Goal: Information Seeking & Learning: Learn about a topic

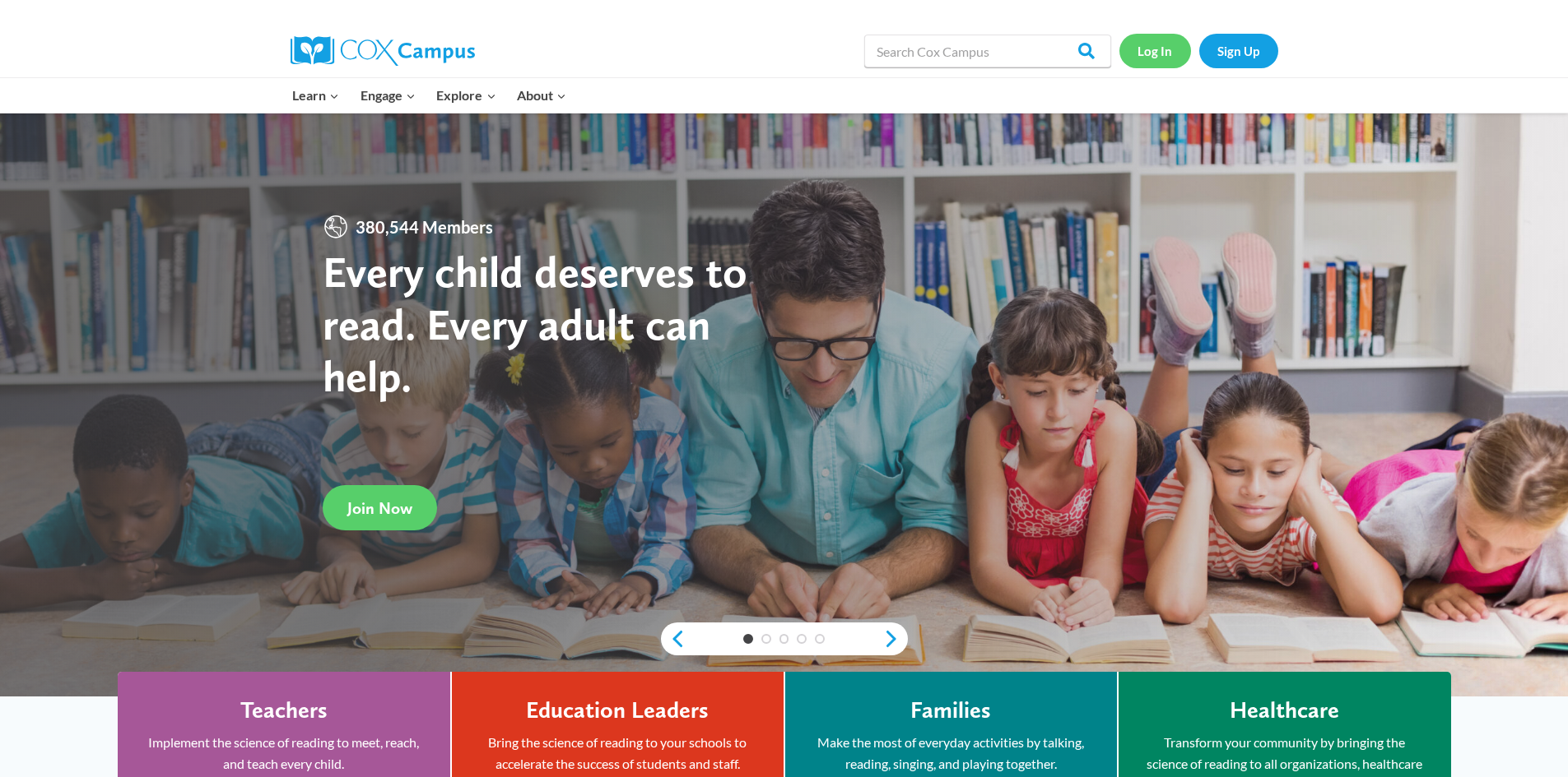
click at [1148, 58] on link "Log In" at bounding box center [1155, 51] width 72 height 34
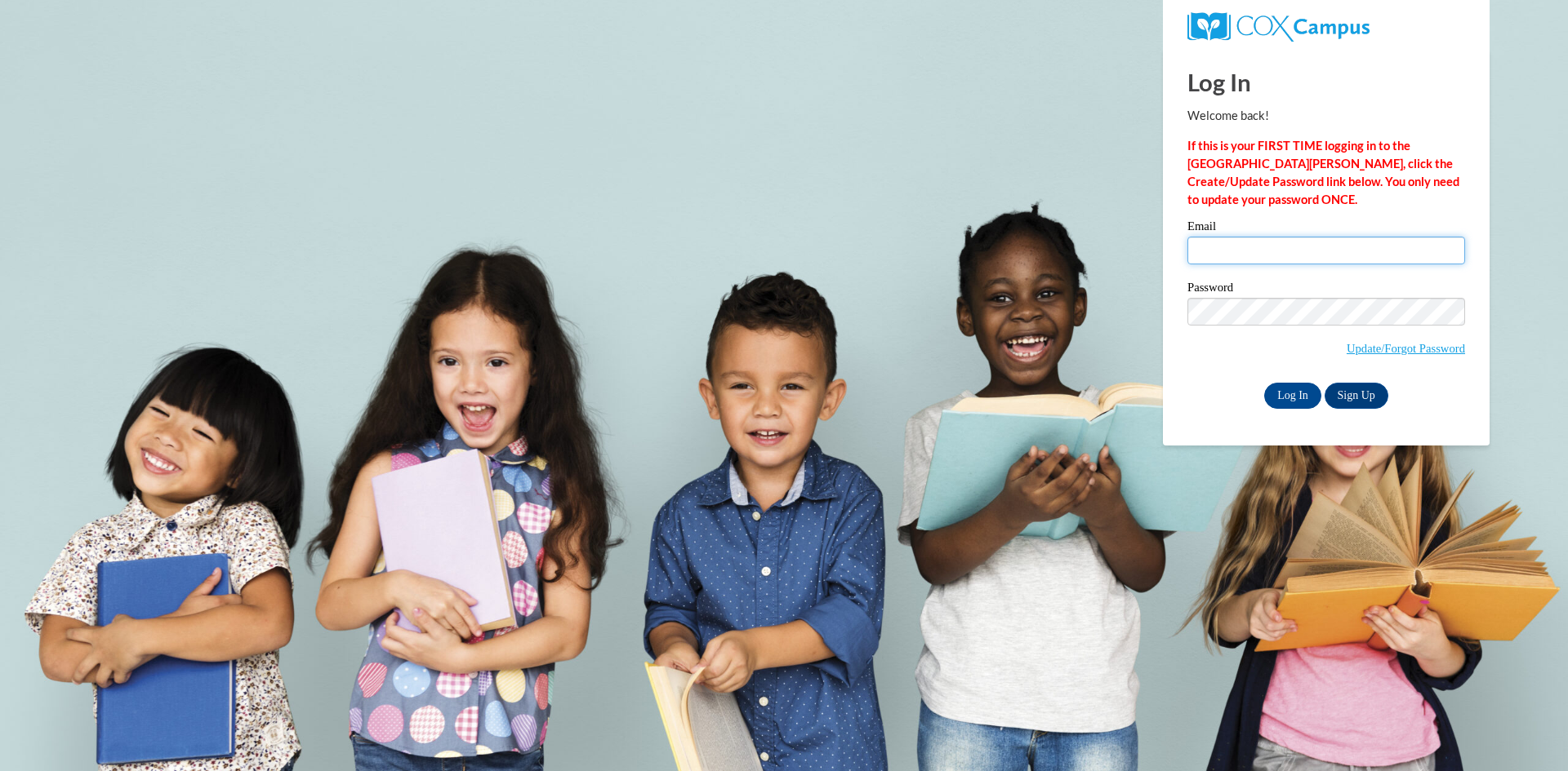
click at [1243, 252] on input "Email" at bounding box center [1326, 250] width 278 height 28
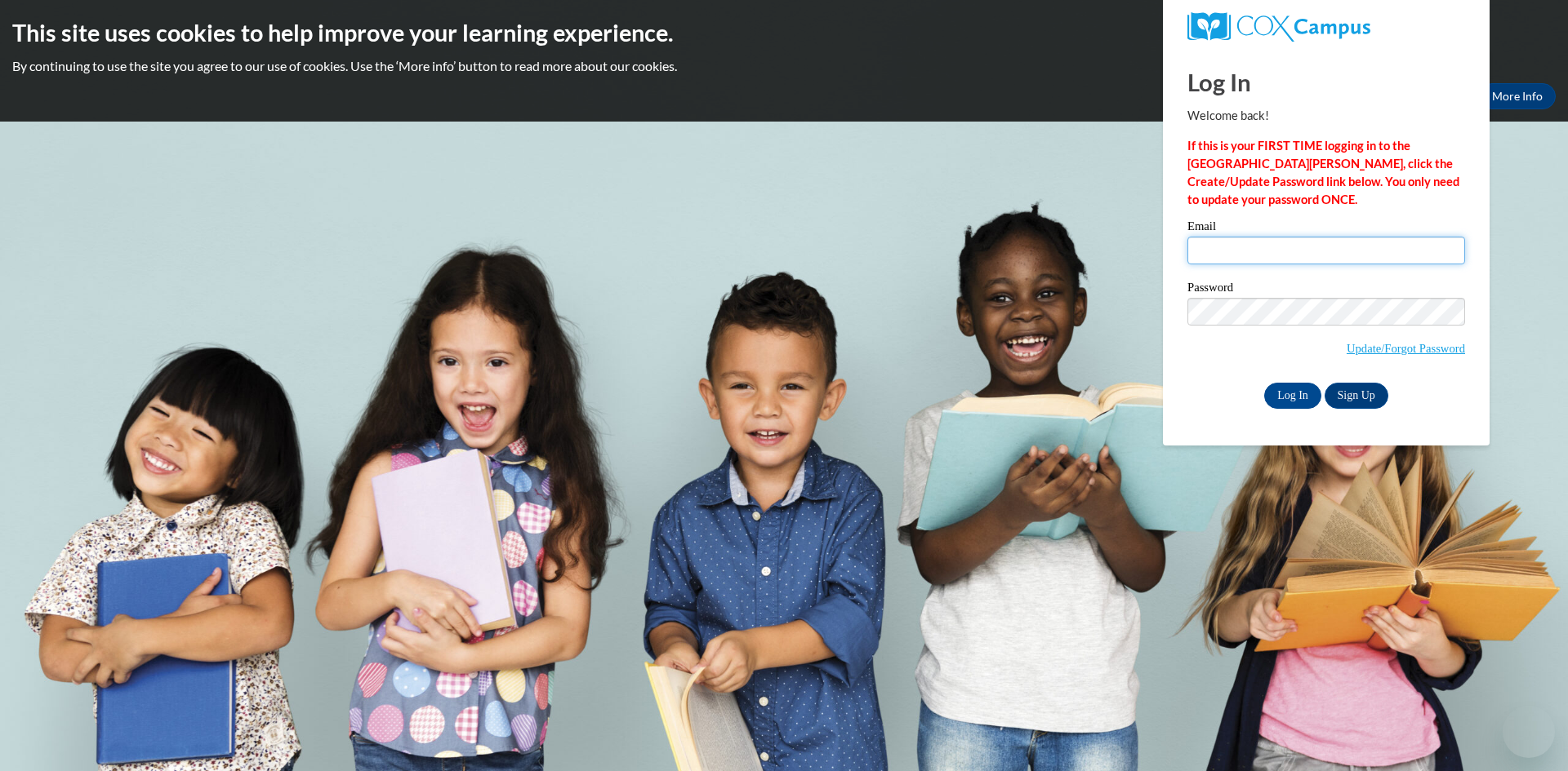
type input "15beyersdorfm@gmail.com"
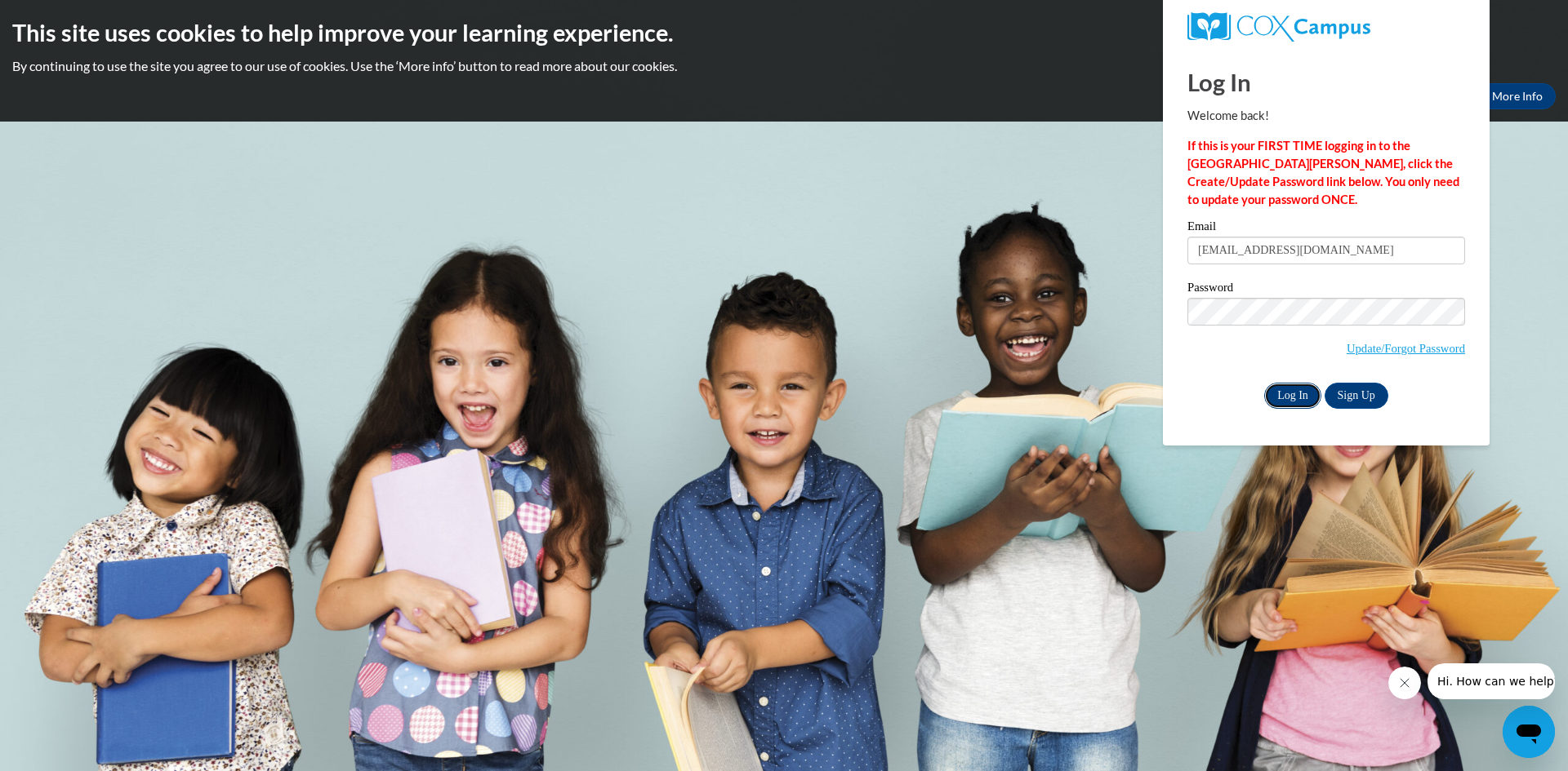
click at [1300, 390] on input "Log In" at bounding box center [1292, 396] width 57 height 26
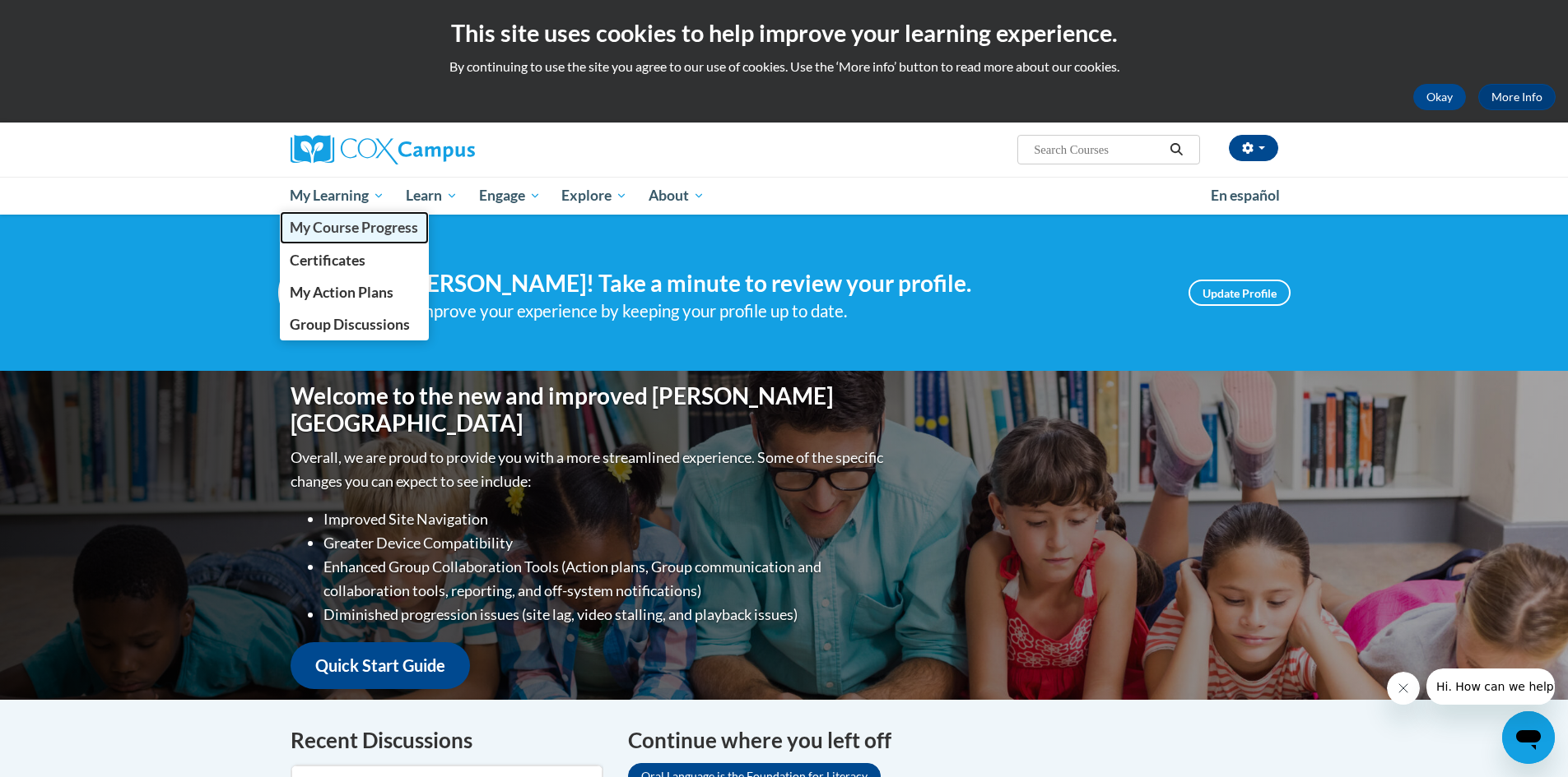
click at [362, 230] on span "My Course Progress" at bounding box center [353, 227] width 128 height 17
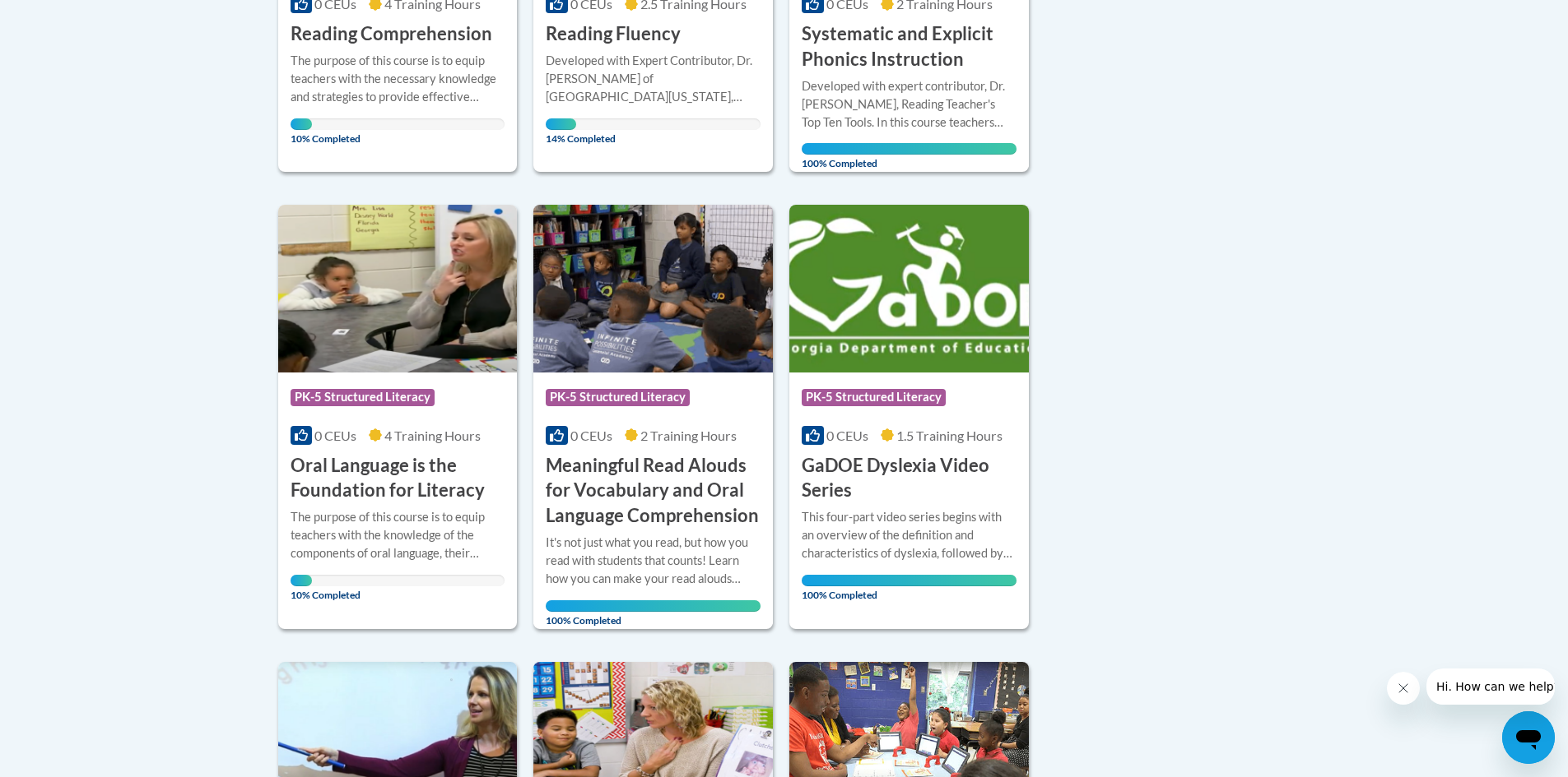
scroll to position [658, 0]
click at [361, 481] on h3 "Oral Language is the Foundation for Literacy" at bounding box center [398, 479] width 215 height 51
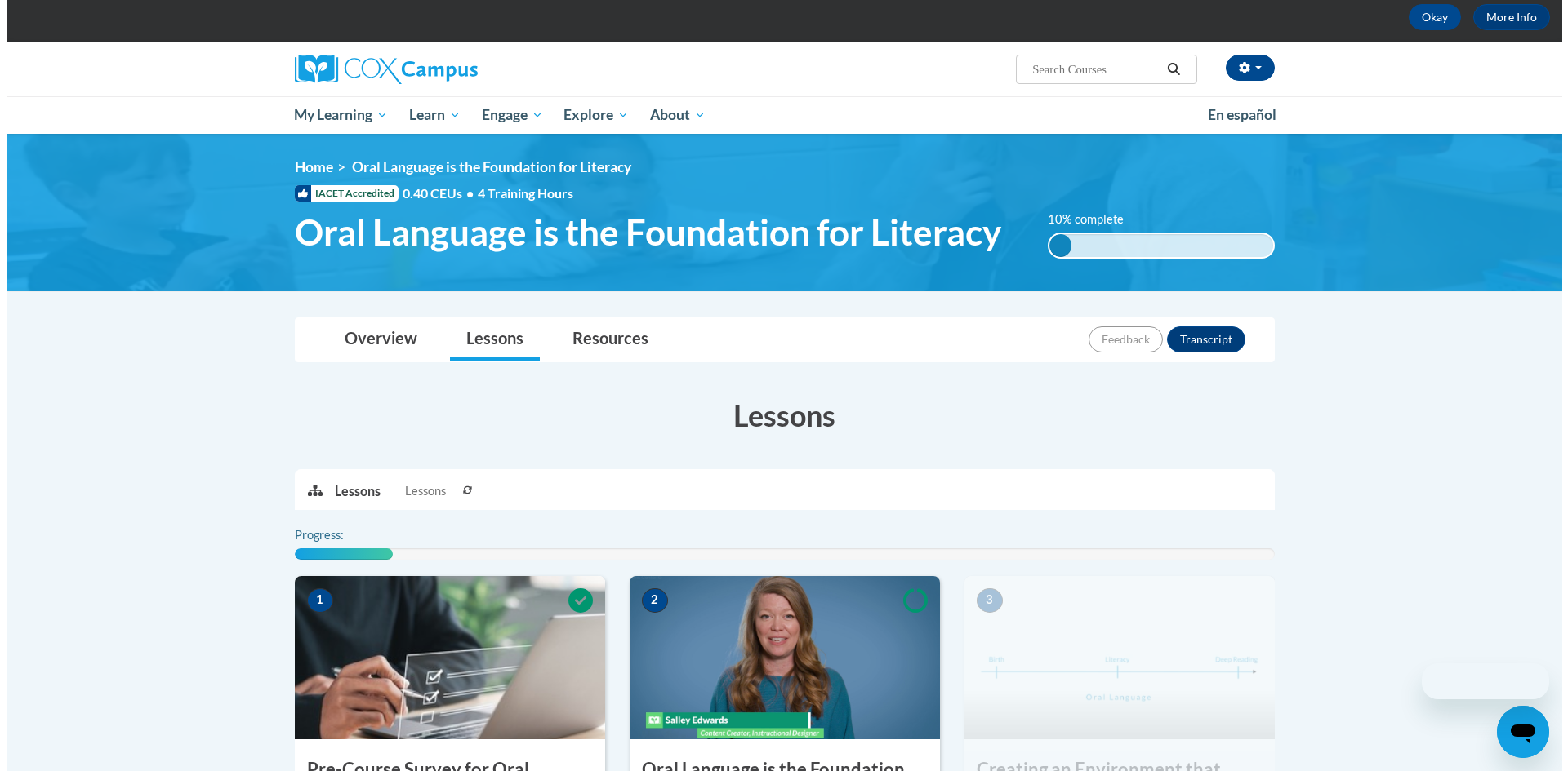
scroll to position [408, 0]
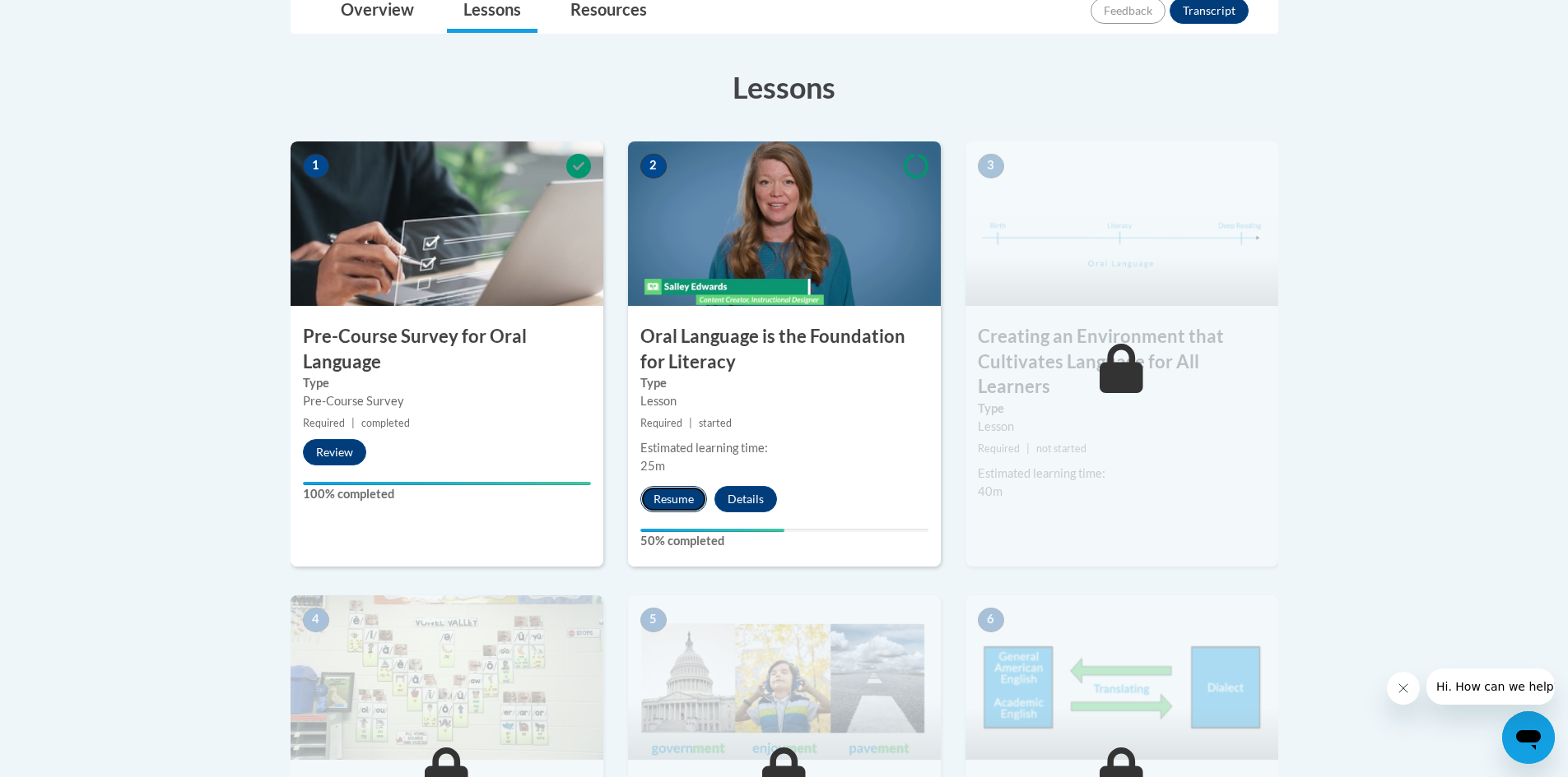
click at [679, 502] on button "Resume" at bounding box center [674, 499] width 67 height 26
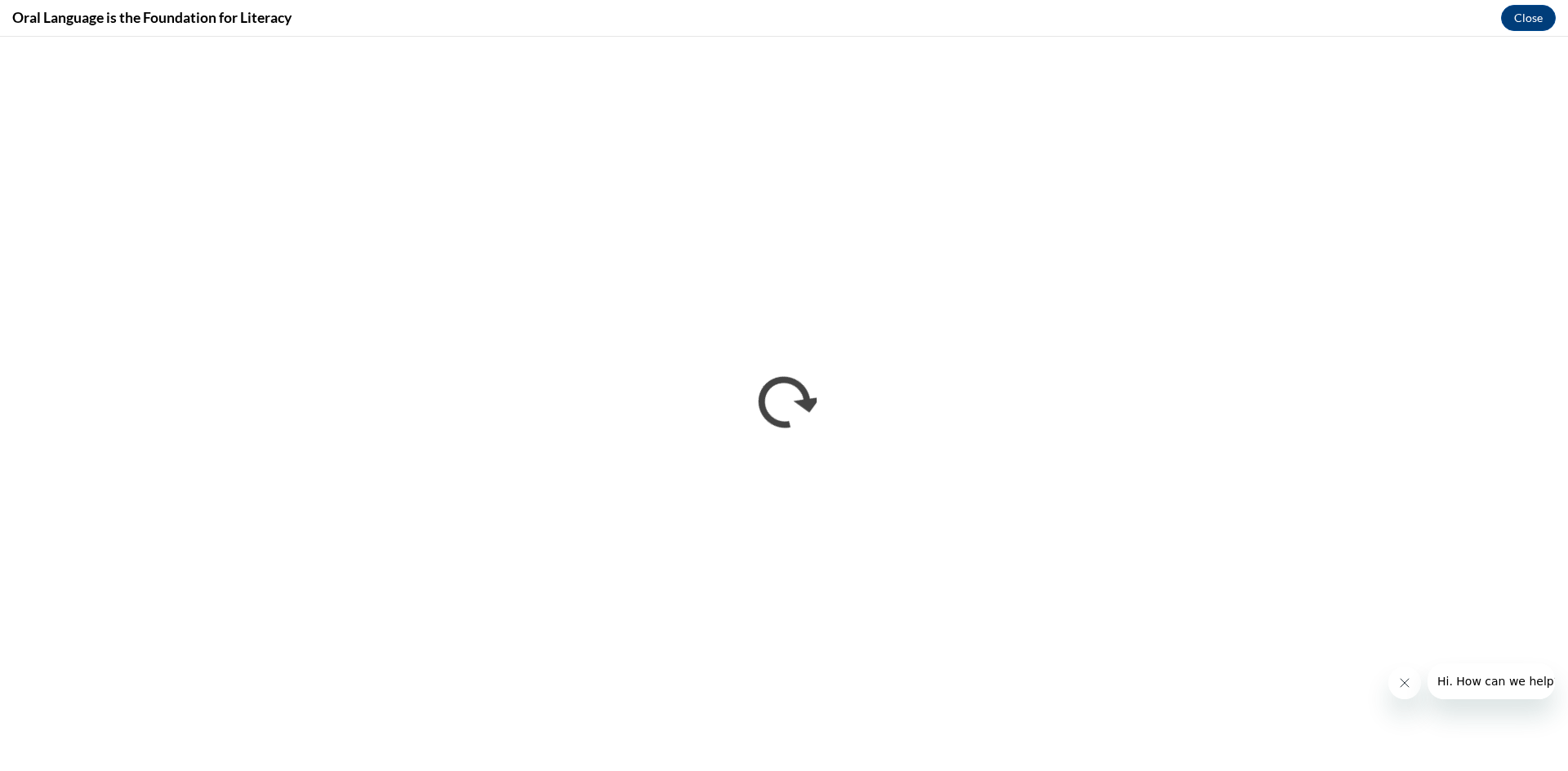
scroll to position [0, 0]
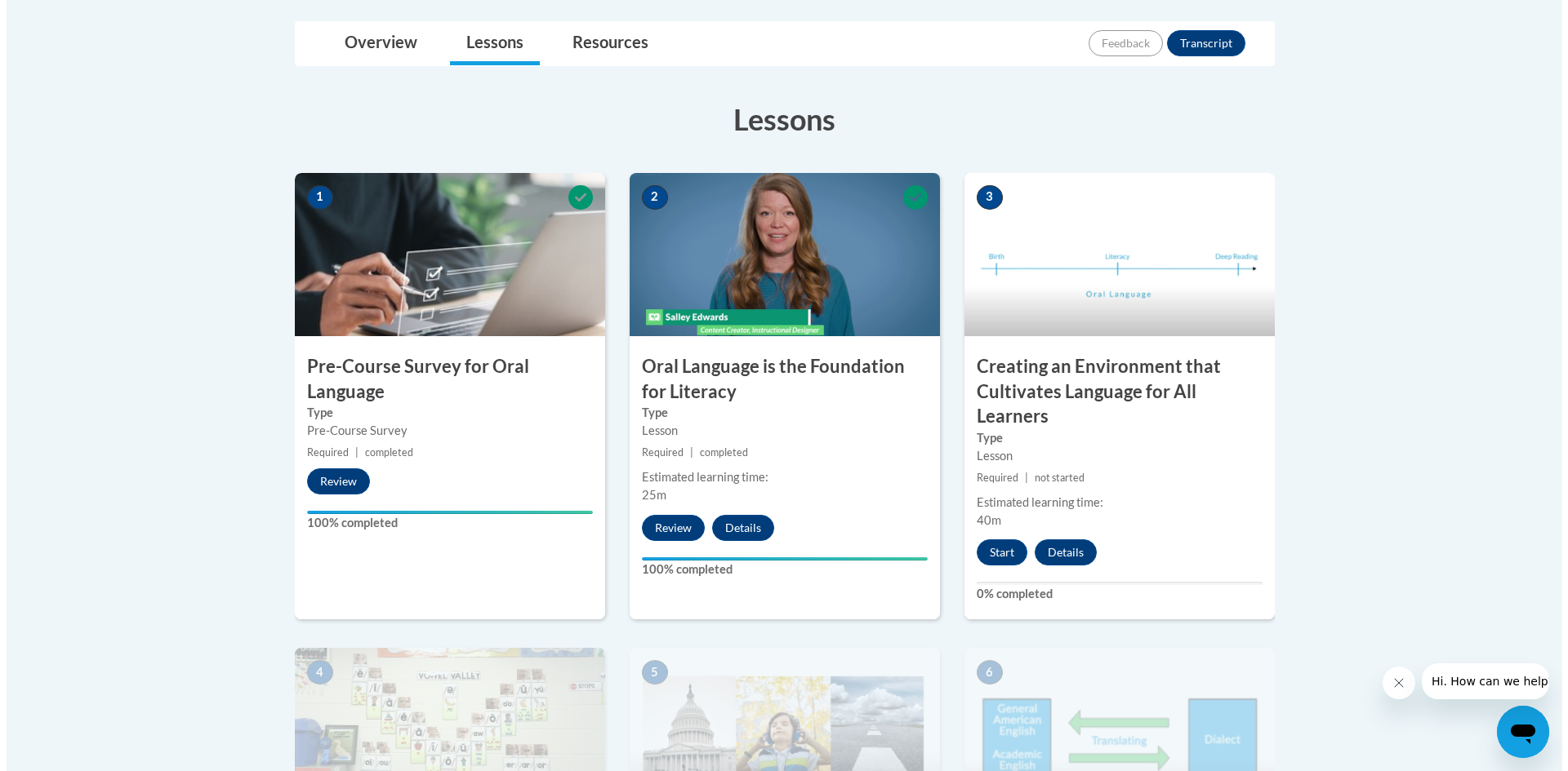
scroll to position [408, 0]
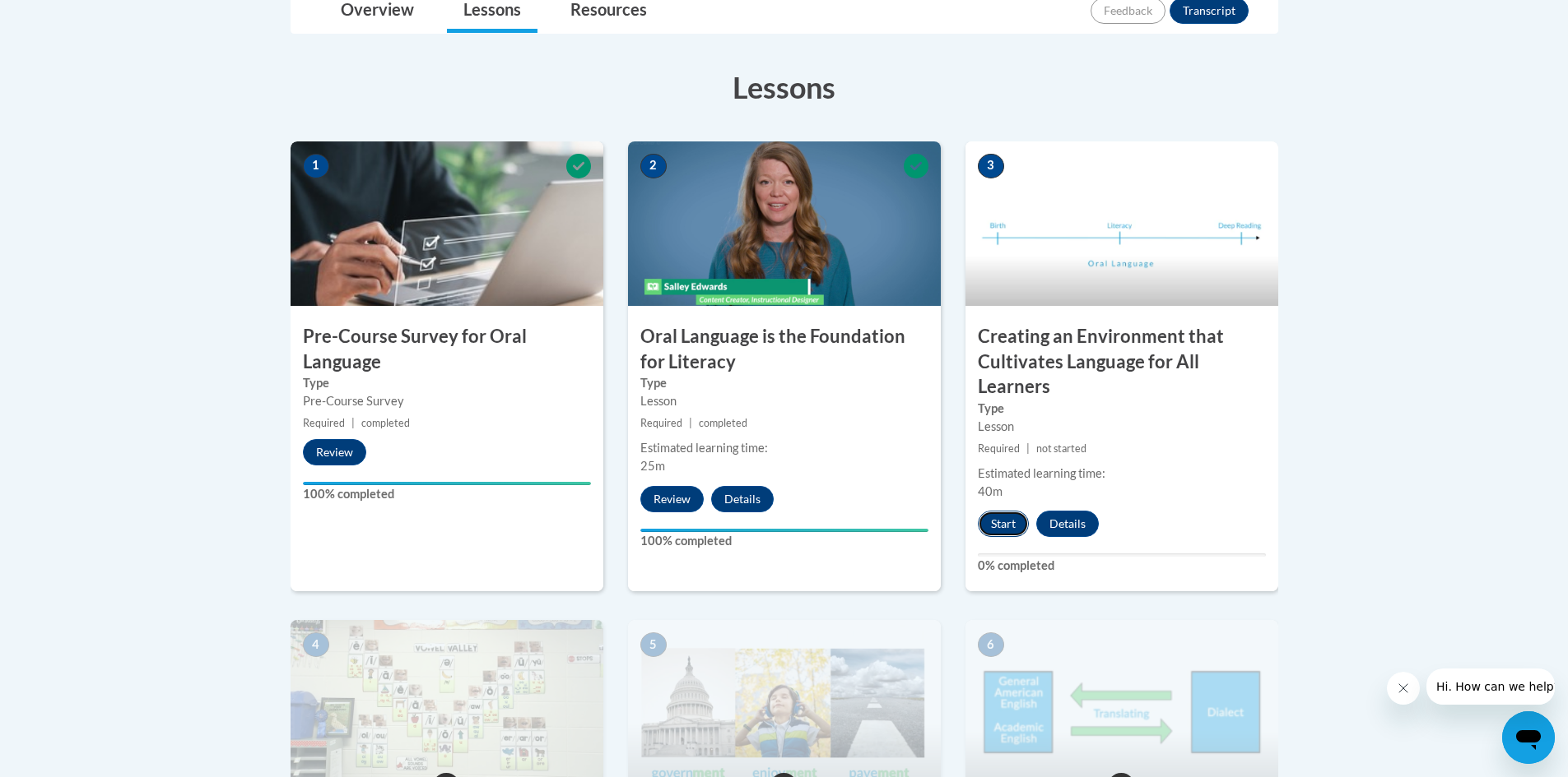
click at [1004, 519] on button "Start" at bounding box center [1004, 524] width 51 height 26
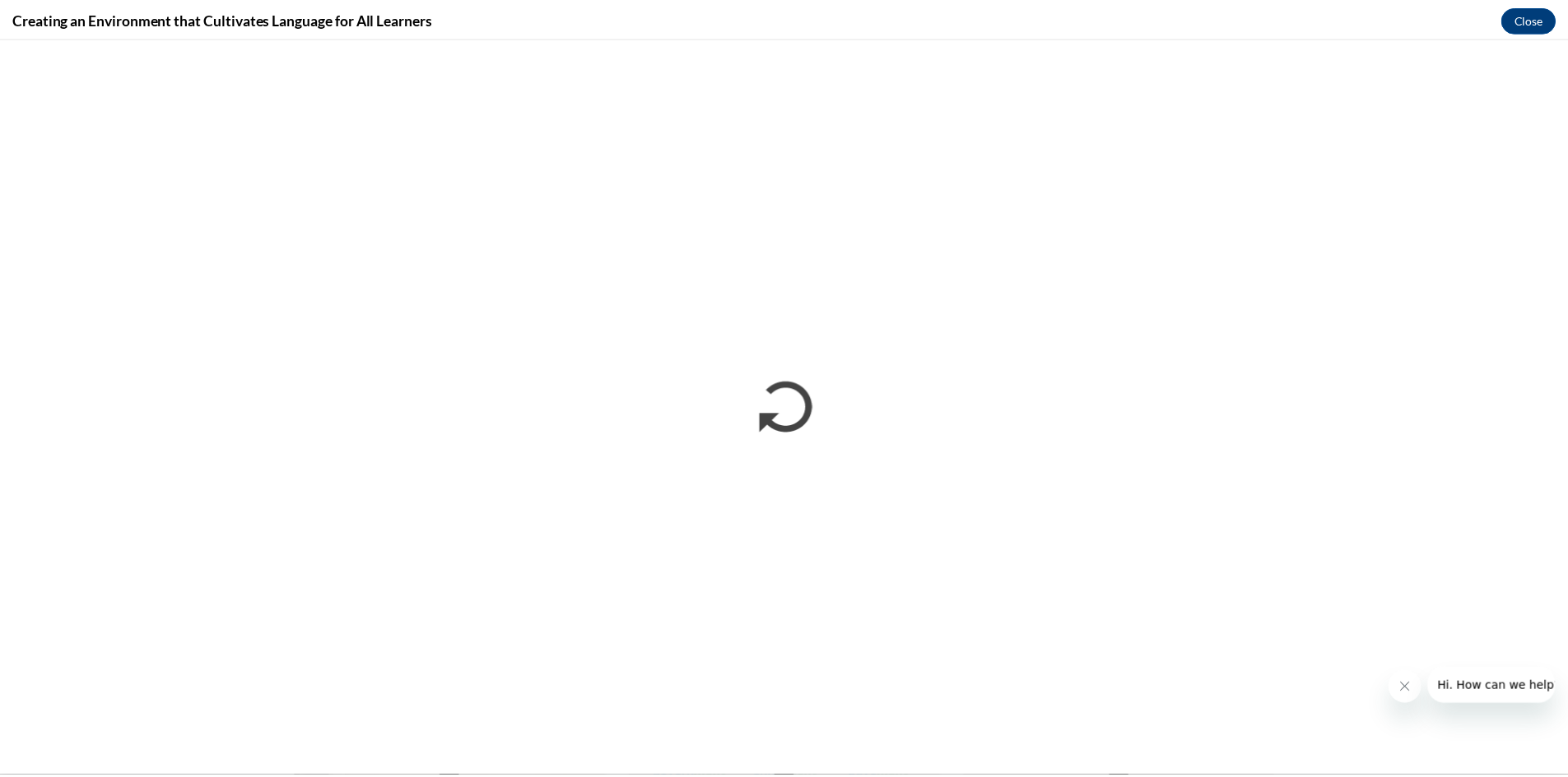
scroll to position [0, 0]
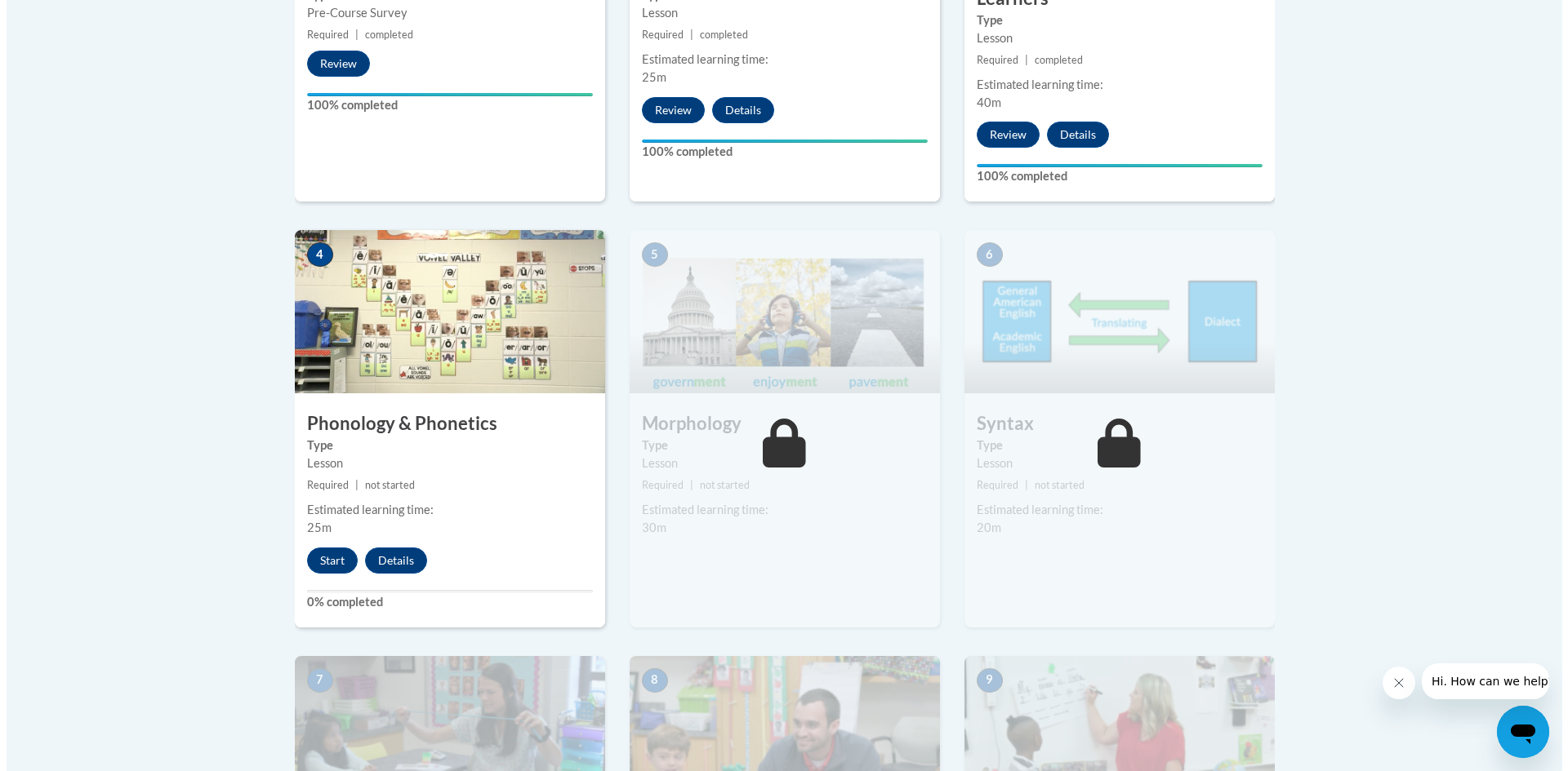
scroll to position [979, 0]
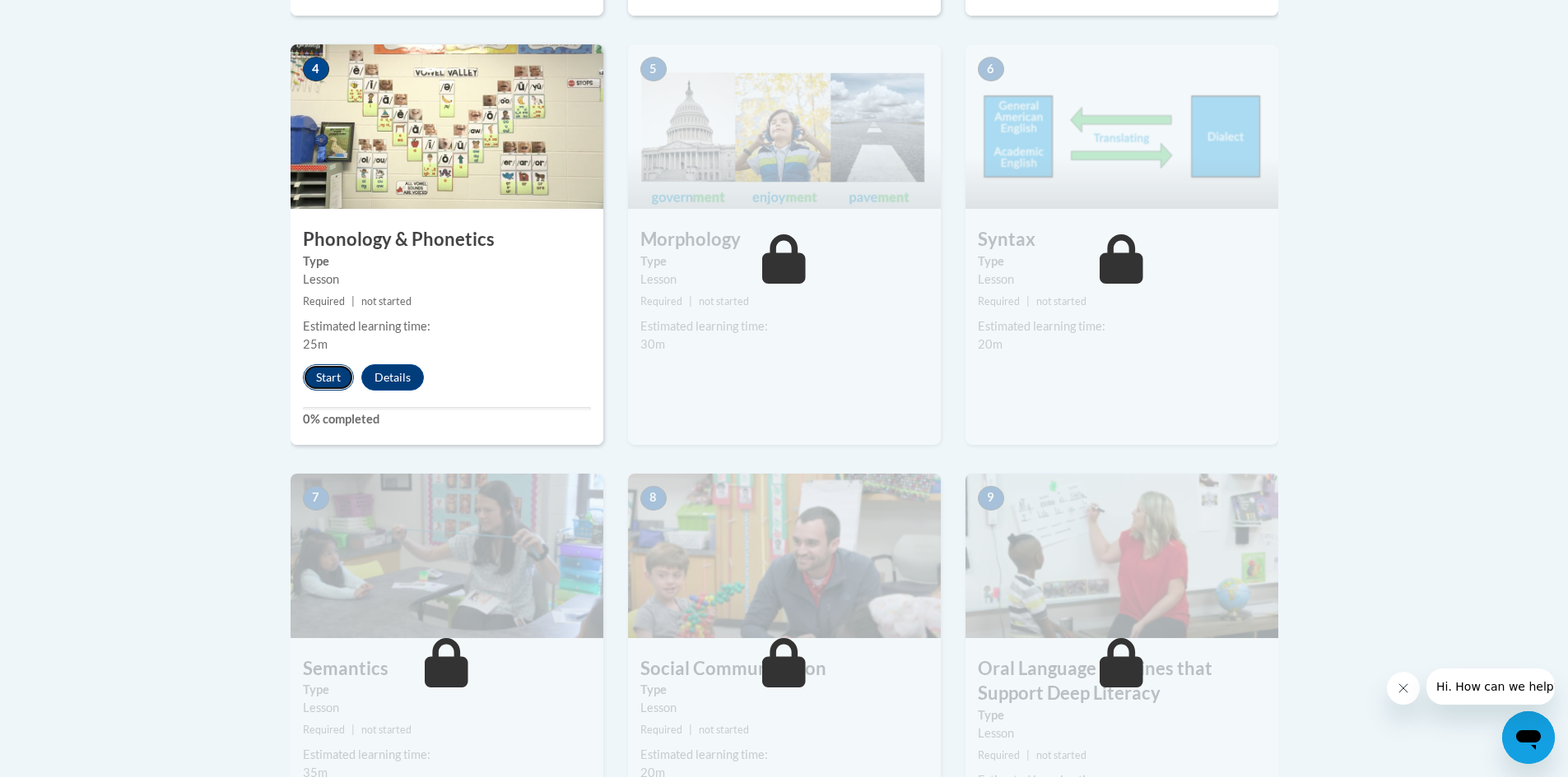
click at [319, 383] on button "Start" at bounding box center [328, 378] width 51 height 26
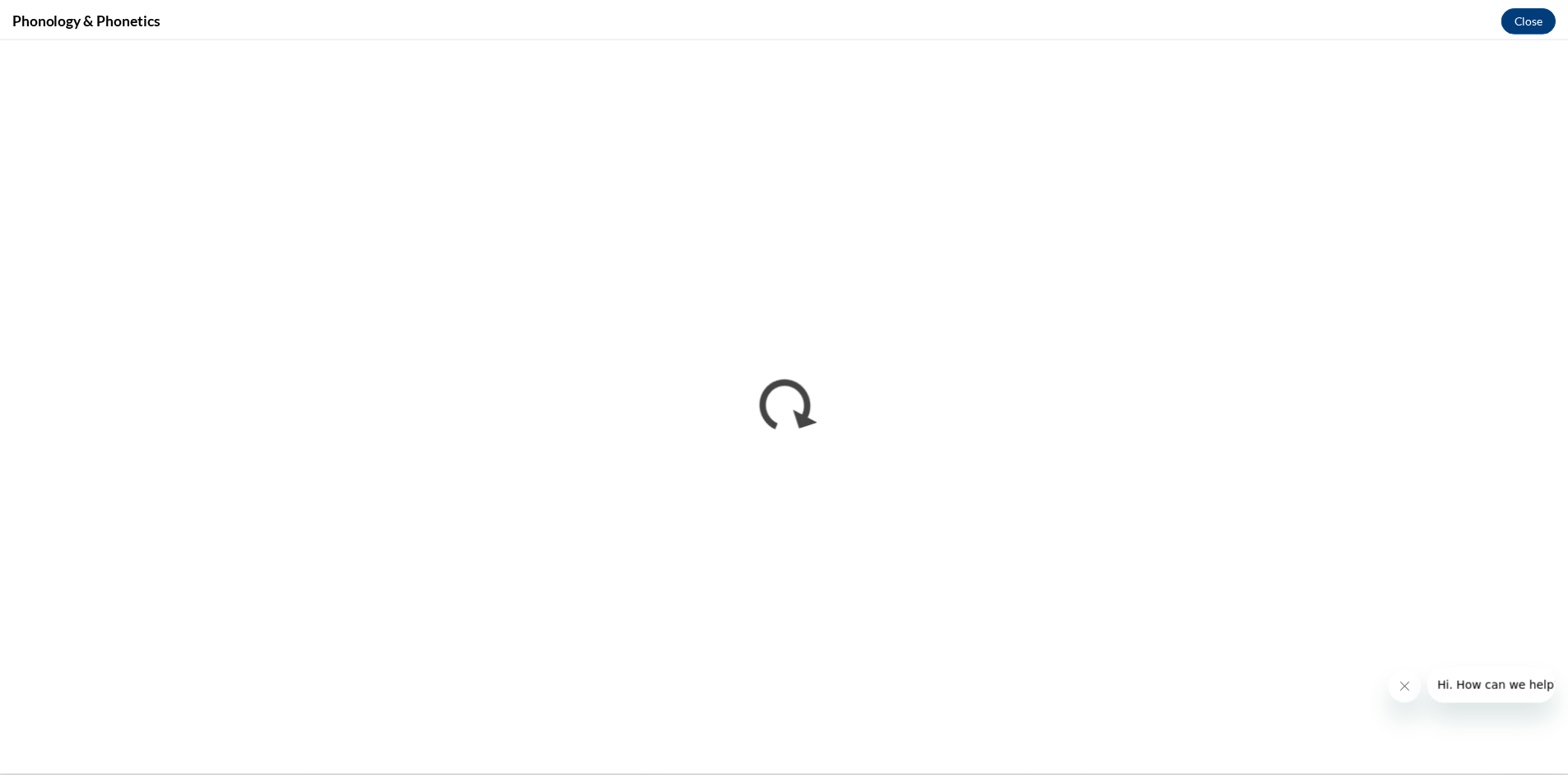
scroll to position [0, 0]
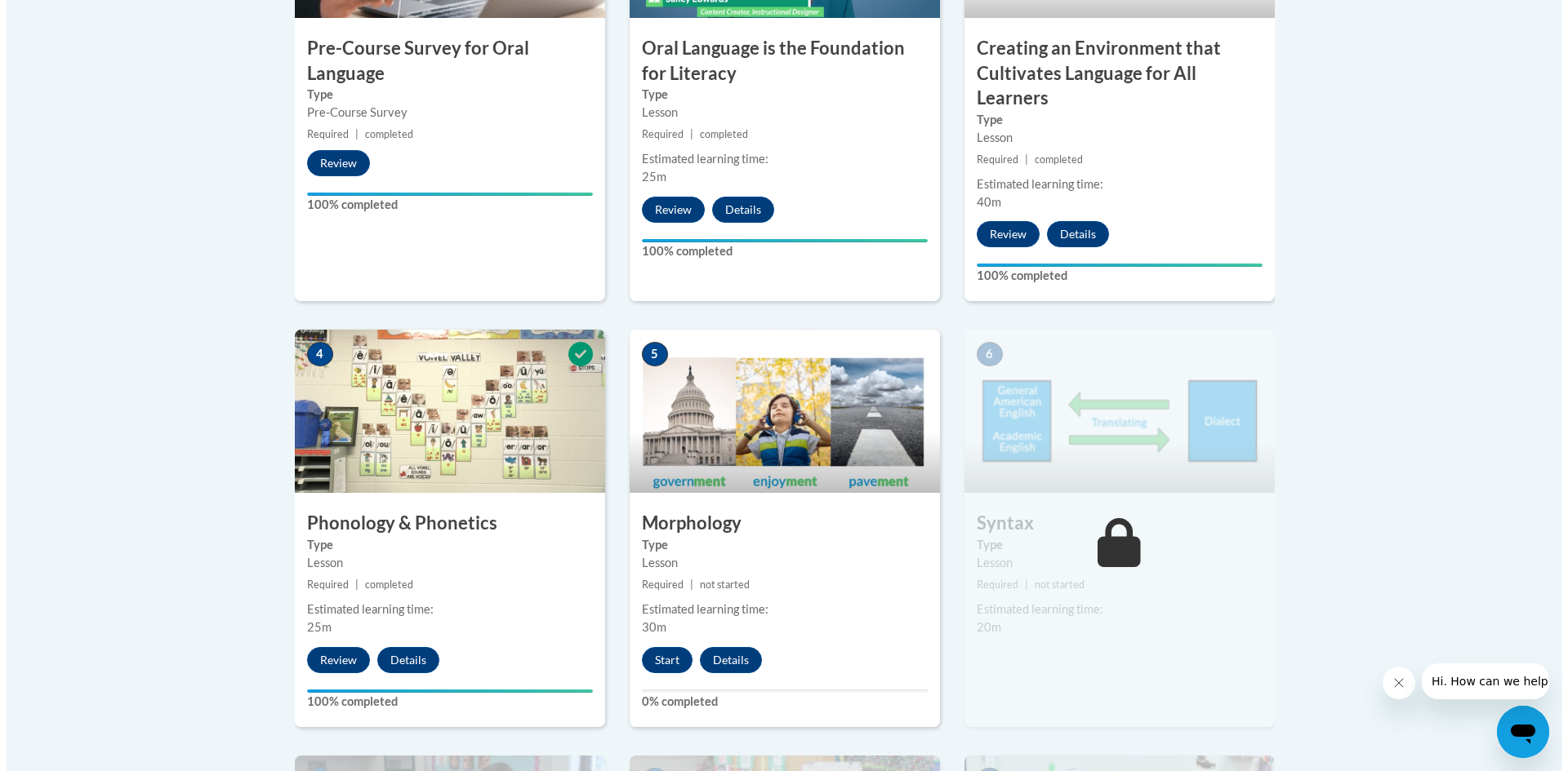
scroll to position [803, 0]
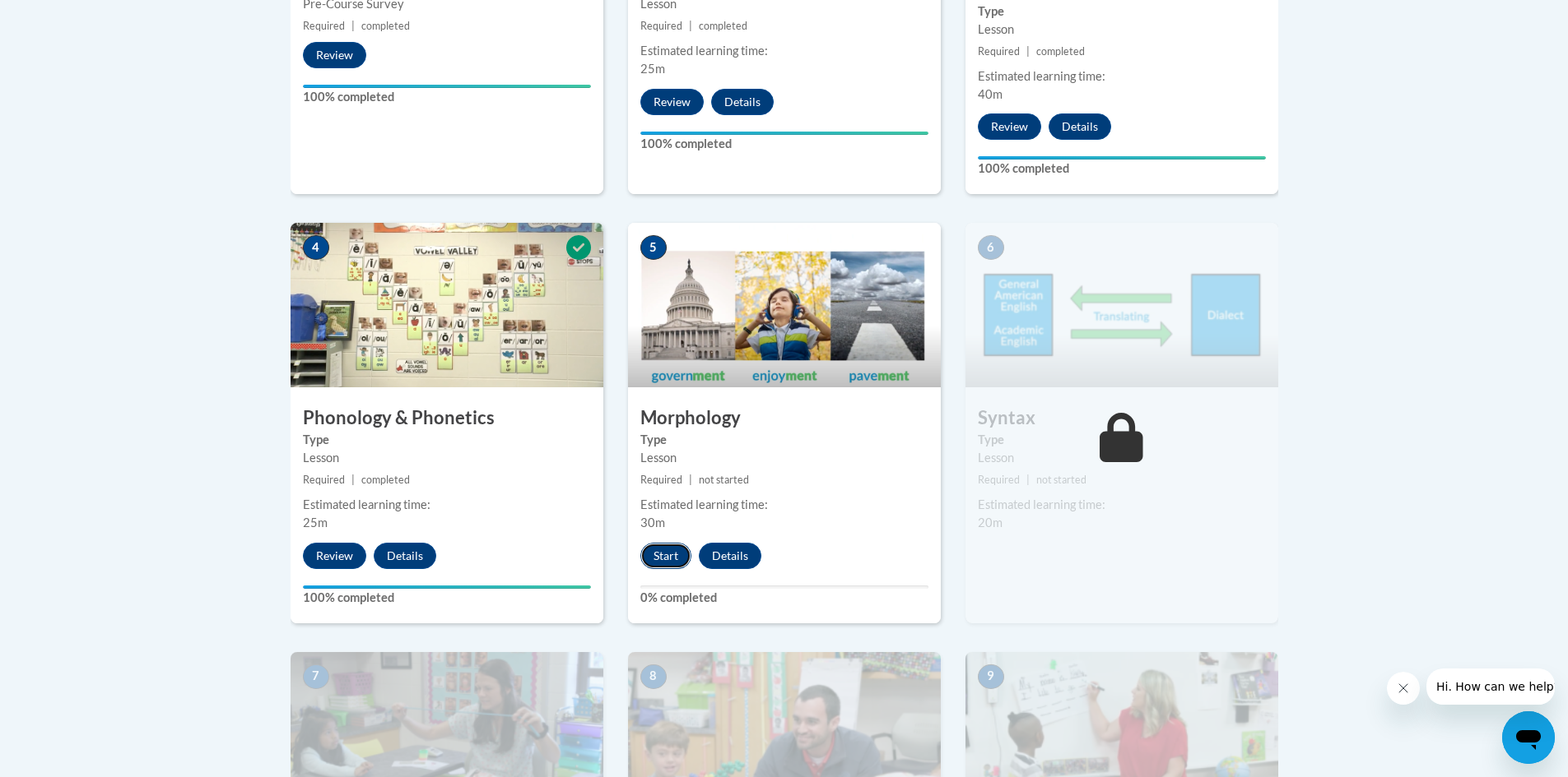
click at [665, 561] on button "Start" at bounding box center [666, 556] width 51 height 26
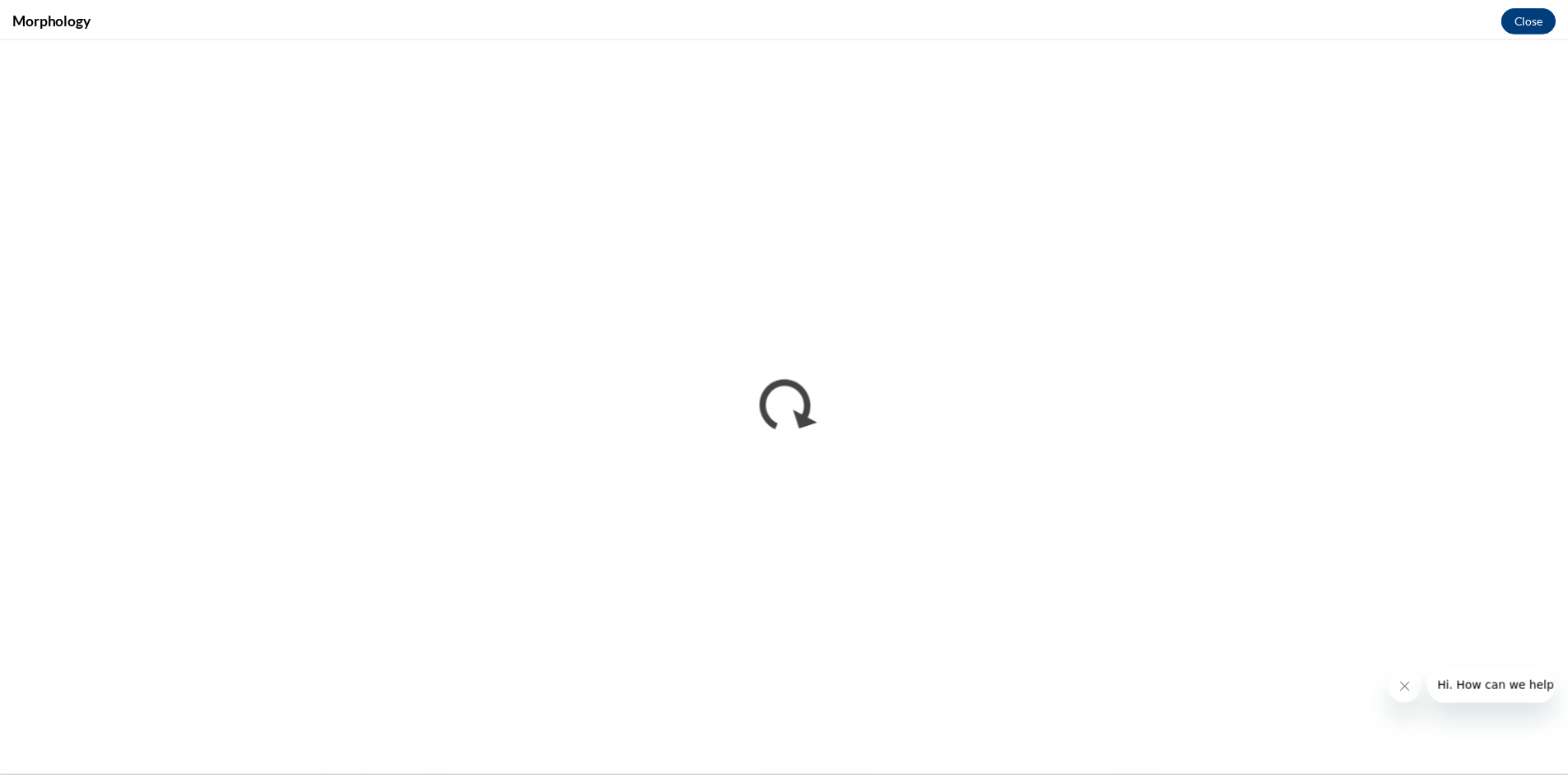
scroll to position [0, 0]
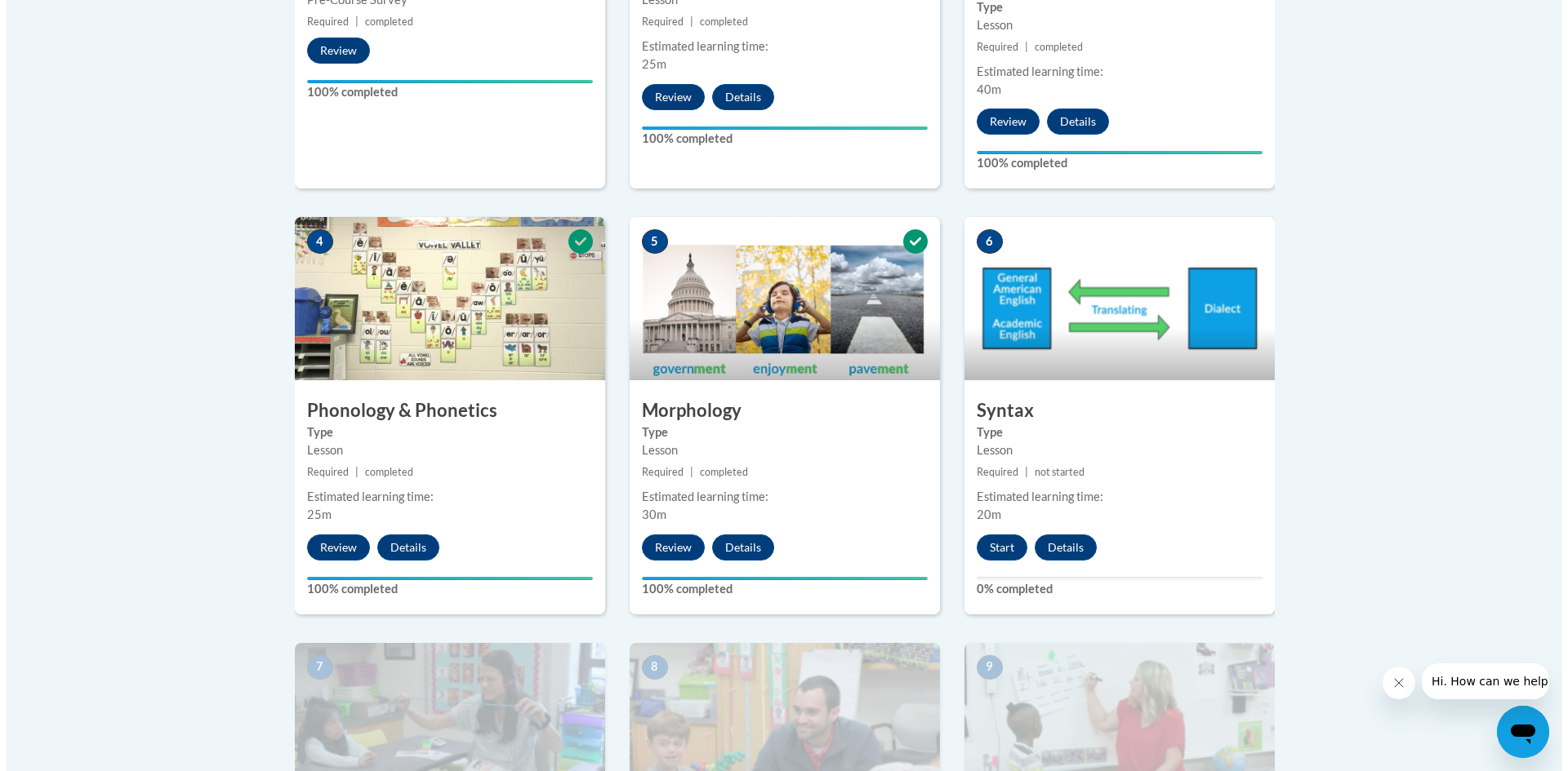
scroll to position [979, 0]
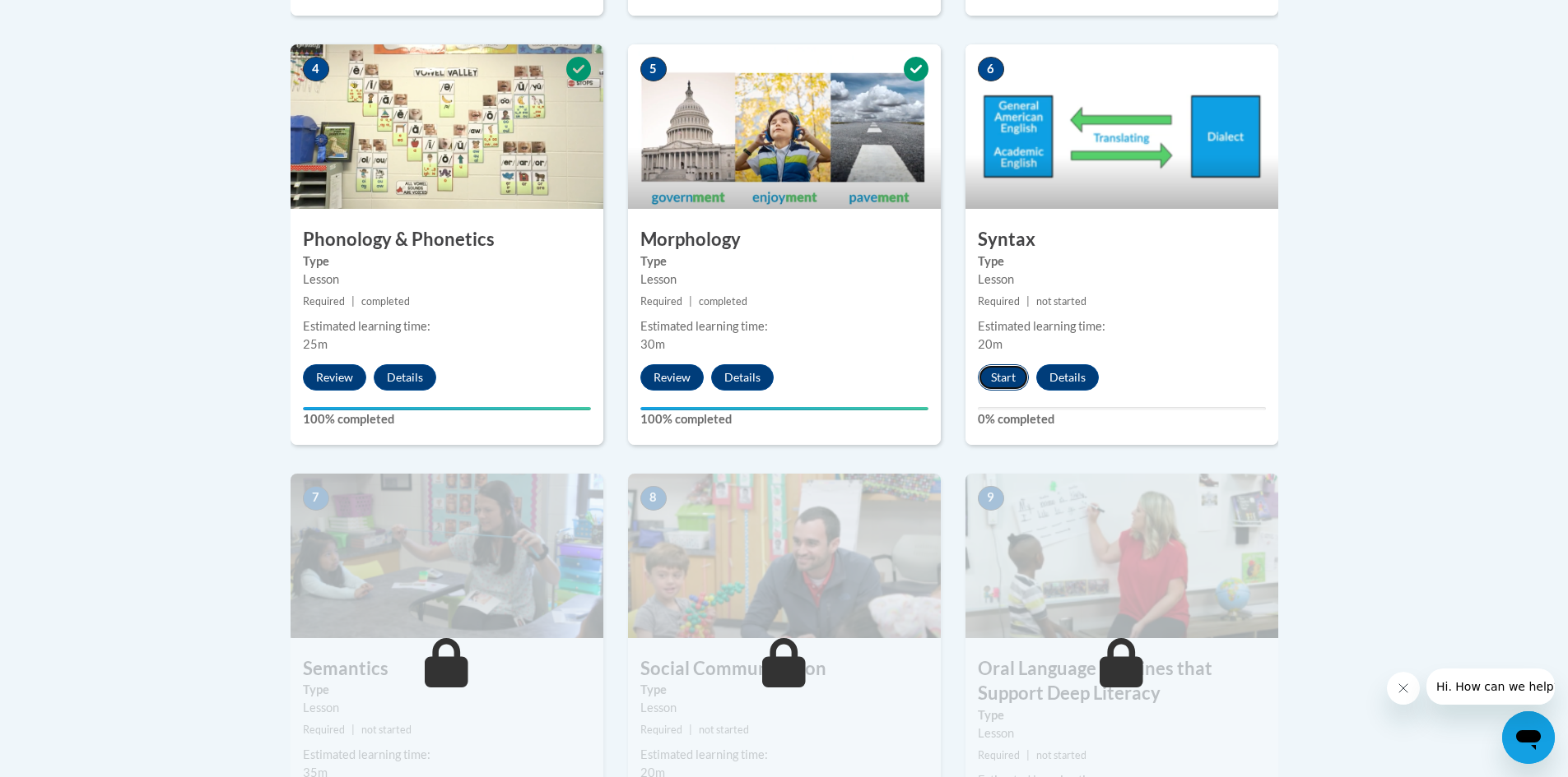
click at [998, 389] on button "Start" at bounding box center [1004, 378] width 51 height 26
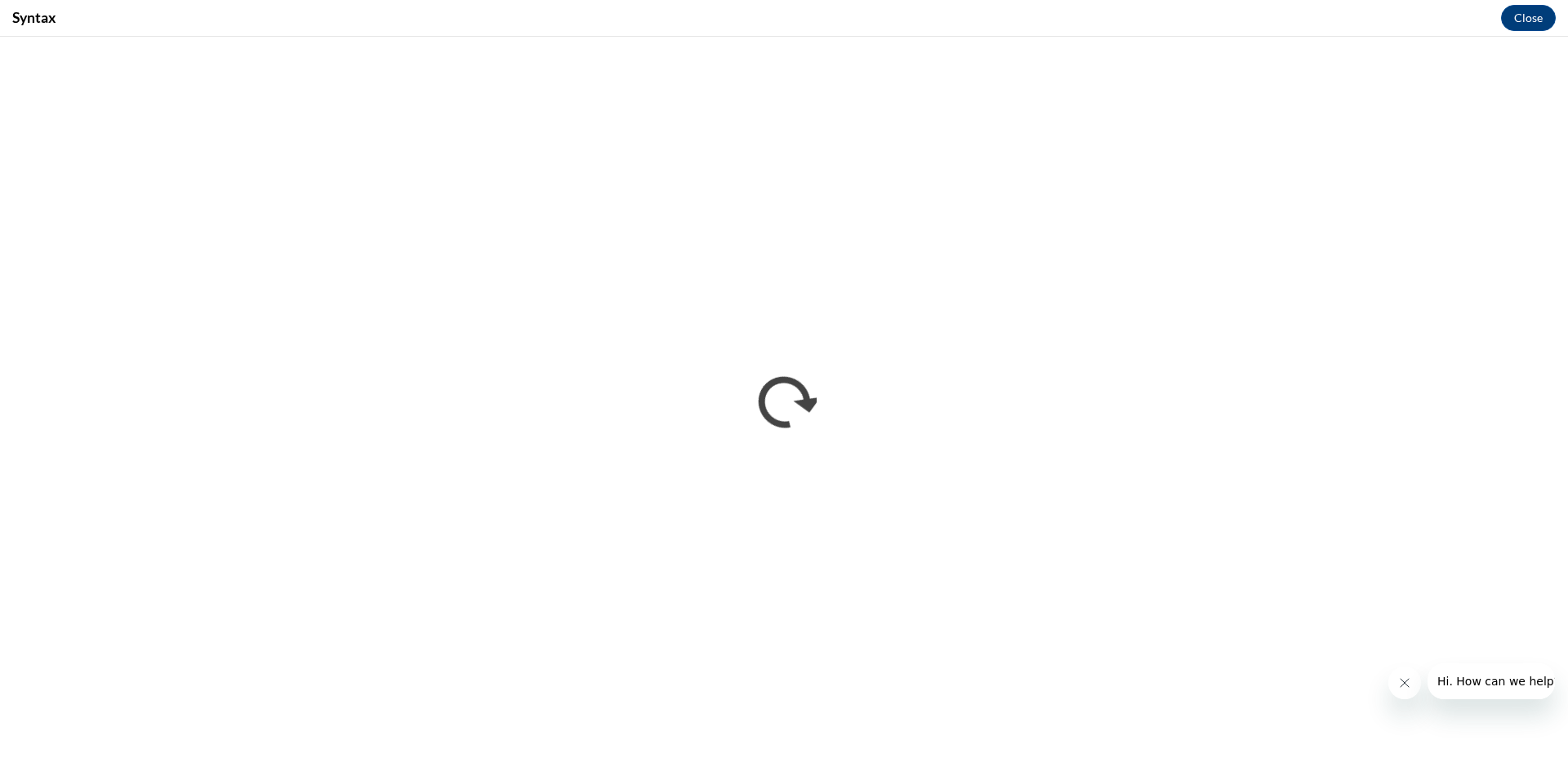
scroll to position [0, 0]
